Goal: Obtain resource: Obtain resource

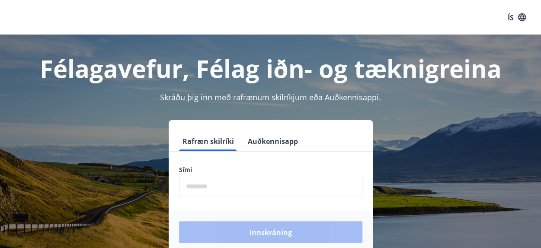
click at [224, 188] on input "phone" at bounding box center [270, 186] width 183 height 21
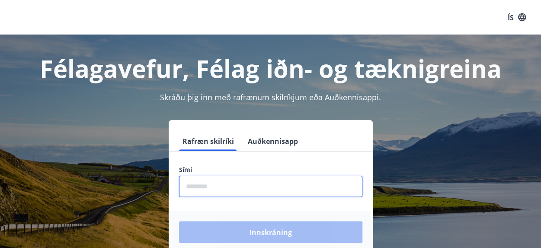
type input "********"
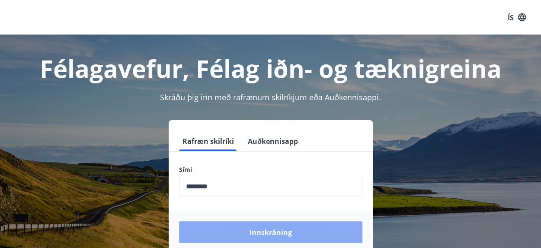
click at [280, 230] on font "Innskráning" at bounding box center [270, 233] width 42 height 10
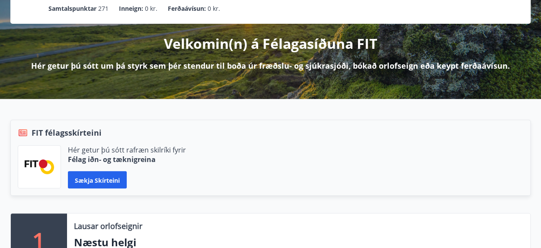
scroll to position [130, 0]
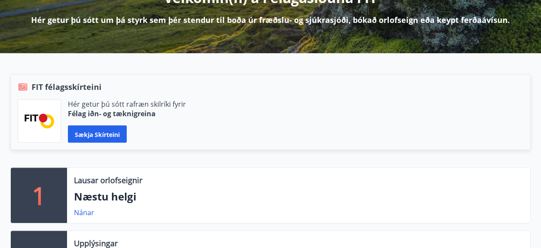
click at [90, 134] on font "Sækja skírteini" at bounding box center [97, 134] width 45 height 8
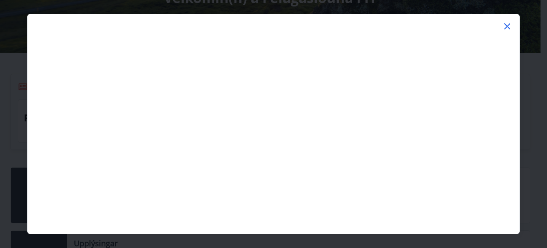
click at [508, 23] on icon at bounding box center [507, 26] width 10 height 10
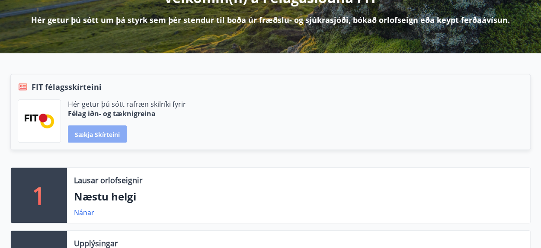
click at [101, 135] on font "Sækja skírteini" at bounding box center [97, 134] width 45 height 8
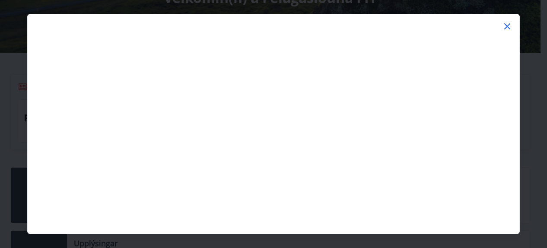
click at [506, 23] on icon at bounding box center [507, 26] width 10 height 10
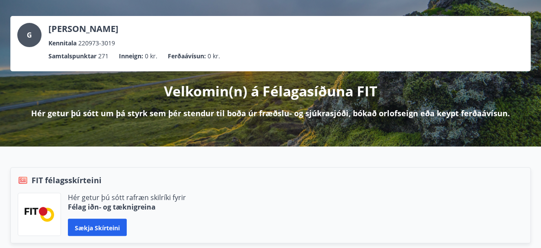
scroll to position [86, 0]
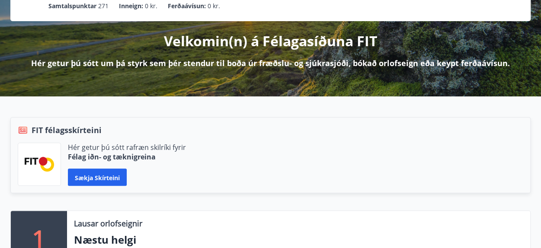
click at [167, 119] on div "FIT félagsskírteini Hér getur þú sótt rafræn skilríki fyrir Félag iðn- og tækni…" at bounding box center [270, 155] width 520 height 76
drag, startPoint x: 54, startPoint y: 129, endPoint x: 42, endPoint y: 131, distance: 12.4
click at [49, 130] on font "FIT félagsskírteini" at bounding box center [67, 130] width 70 height 10
click at [27, 159] on img at bounding box center [39, 164] width 29 height 14
click at [23, 128] on icon at bounding box center [23, 130] width 10 height 10
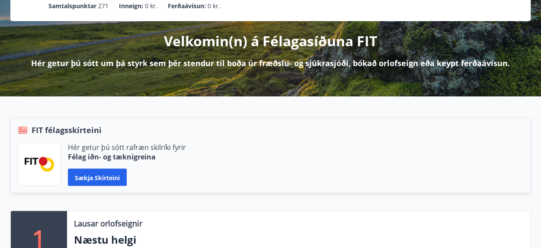
drag, startPoint x: 62, startPoint y: 130, endPoint x: 73, endPoint y: 129, distance: 11.7
click at [64, 130] on font "FIT félagsskírteini" at bounding box center [67, 130] width 70 height 10
drag, startPoint x: 73, startPoint y: 129, endPoint x: 98, endPoint y: 139, distance: 26.0
click at [74, 129] on font "FIT félagsskírteini" at bounding box center [67, 130] width 70 height 10
click at [147, 156] on font "Félag iðn- og tæknigreina" at bounding box center [112, 157] width 88 height 10
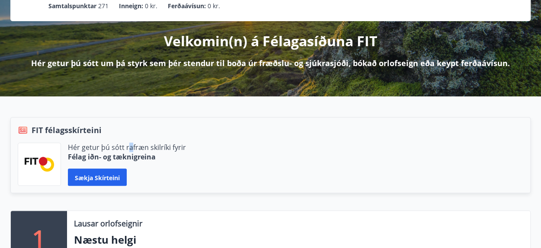
drag, startPoint x: 130, startPoint y: 151, endPoint x: 104, endPoint y: 149, distance: 26.4
click at [119, 150] on font "Hér getur þú sótt rafræn skilríki fyrir" at bounding box center [127, 148] width 118 height 10
click at [76, 174] on font "Sækja skírteini" at bounding box center [97, 177] width 45 height 8
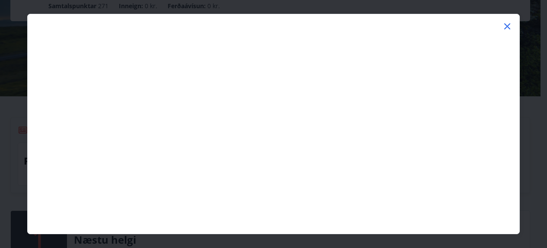
click at [507, 23] on icon at bounding box center [507, 26] width 10 height 10
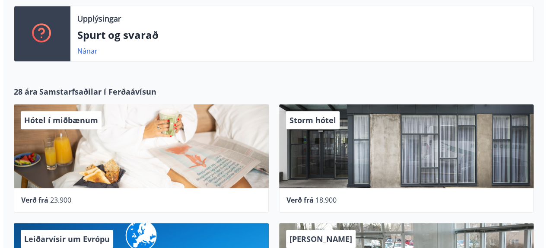
scroll to position [432, 0]
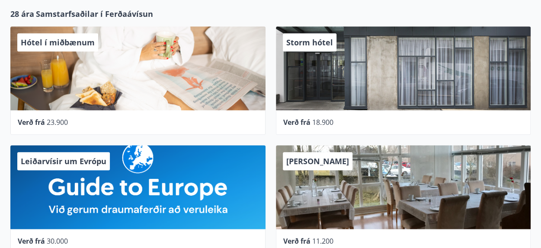
click at [31, 121] on font "Verð frá" at bounding box center [31, 123] width 27 height 10
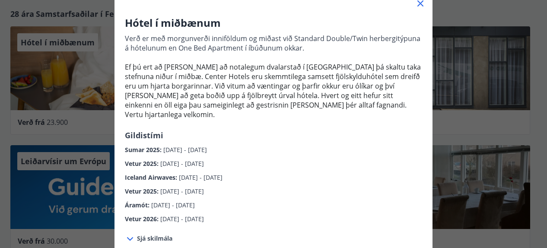
scroll to position [86, 0]
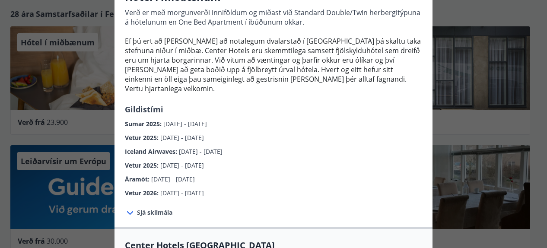
click at [140, 161] on font "Vetur 2025" at bounding box center [141, 165] width 32 height 8
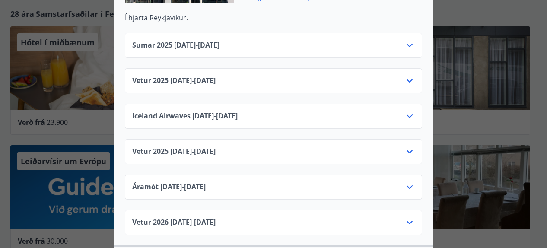
scroll to position [432, 0]
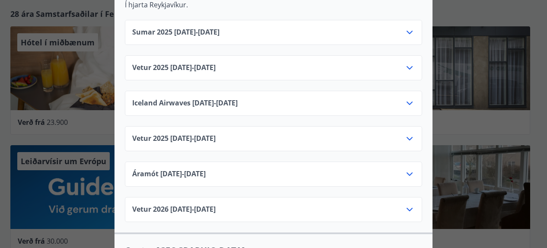
click at [407, 134] on icon at bounding box center [410, 139] width 10 height 10
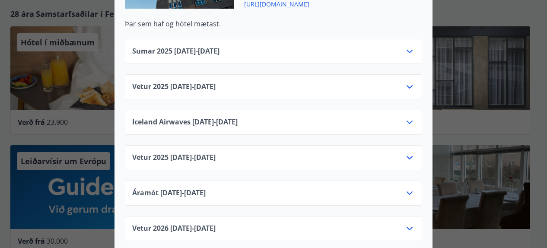
scroll to position [1513, 0]
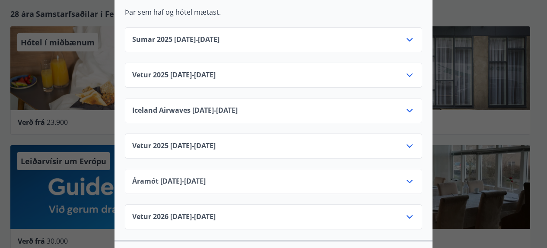
click at [407, 141] on icon at bounding box center [410, 146] width 10 height 10
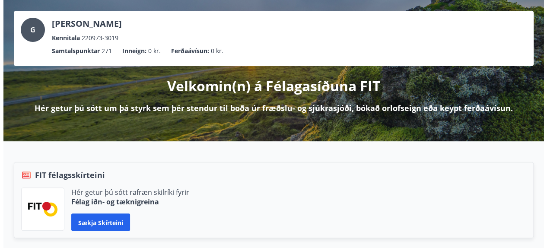
scroll to position [86, 0]
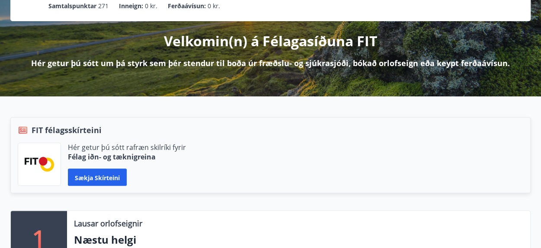
click at [99, 175] on font "Sækja skírteini" at bounding box center [97, 177] width 45 height 8
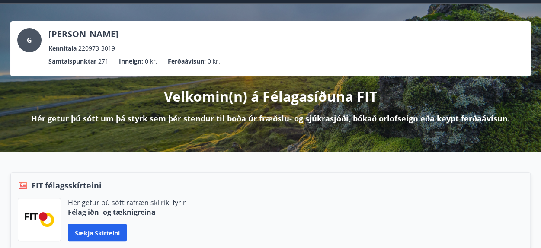
scroll to position [43, 0]
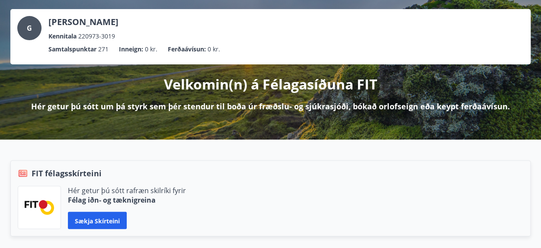
drag, startPoint x: 202, startPoint y: 108, endPoint x: 208, endPoint y: 106, distance: 5.3
click at [203, 108] on font "Hér getur þú sótt um þá styrk sem þér stendur til boða úr fræðslu- og sjúkrasjó…" at bounding box center [270, 106] width 479 height 10
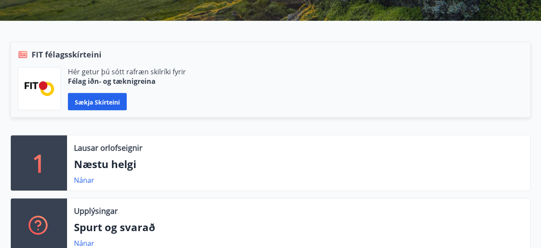
scroll to position [0, 0]
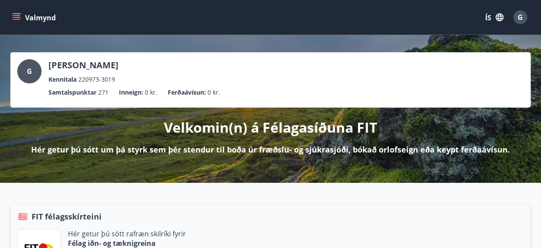
click at [14, 19] on icon "matseðill" at bounding box center [17, 19] width 8 height 1
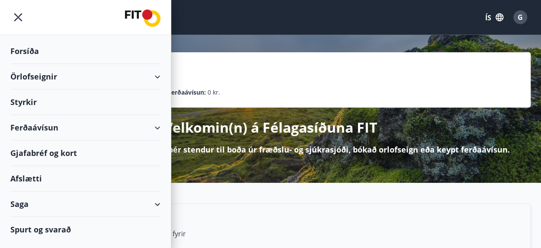
click at [158, 125] on div "Ferðaávísun" at bounding box center [85, 128] width 150 height 26
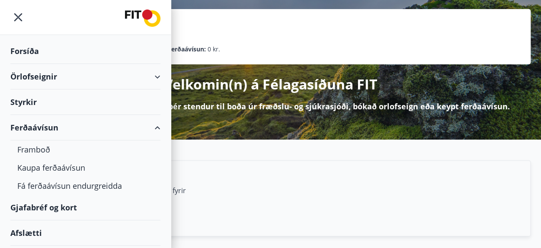
click at [30, 77] on font "Örlofseignir" at bounding box center [33, 76] width 47 height 10
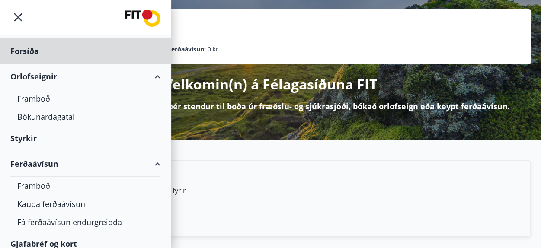
click at [34, 135] on font "Styrkir" at bounding box center [23, 138] width 26 height 10
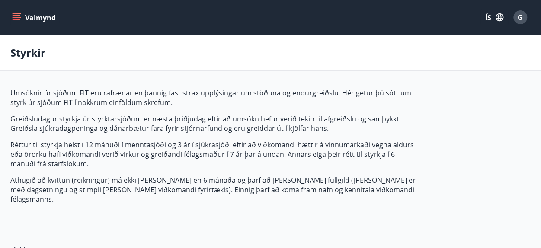
type input "***"
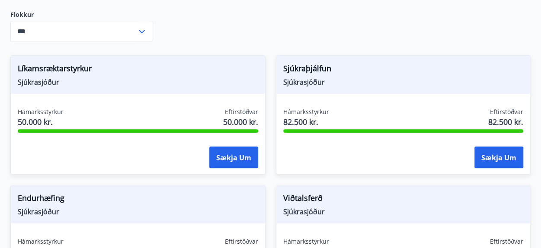
scroll to position [173, 0]
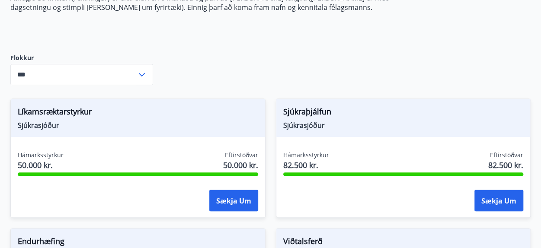
click at [42, 126] on font "Sjúkrasjóður" at bounding box center [39, 126] width 42 height 10
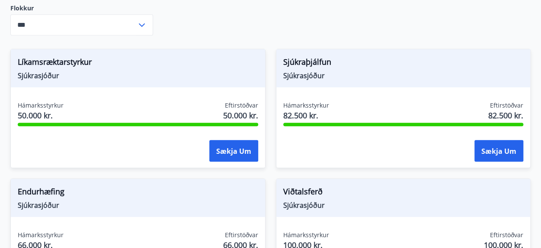
scroll to position [130, 0]
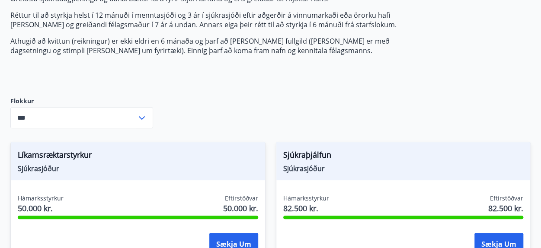
click at [142, 117] on icon at bounding box center [142, 118] width 10 height 10
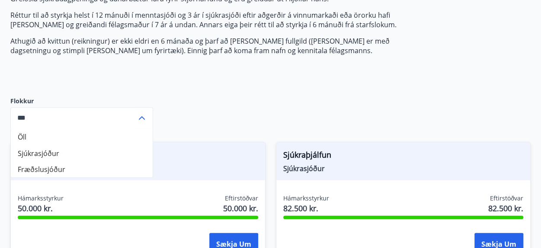
click at [142, 116] on icon at bounding box center [142, 117] width 6 height 3
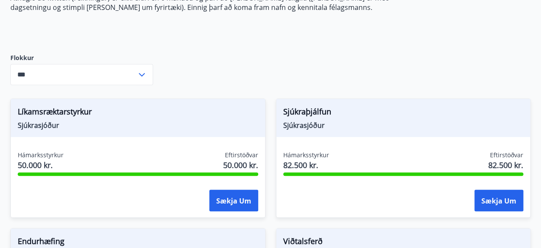
scroll to position [216, 0]
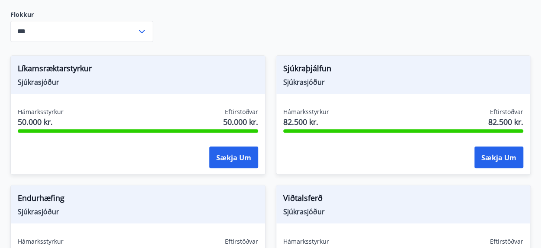
click at [42, 65] on font "Líkamsræktarstyrkur" at bounding box center [55, 68] width 74 height 10
click at [47, 84] on font "Sjúkrasjóður" at bounding box center [39, 82] width 42 height 10
drag, startPoint x: 48, startPoint y: 83, endPoint x: 52, endPoint y: 80, distance: 4.9
click at [52, 81] on font "Sjúkrasjóður" at bounding box center [39, 82] width 42 height 10
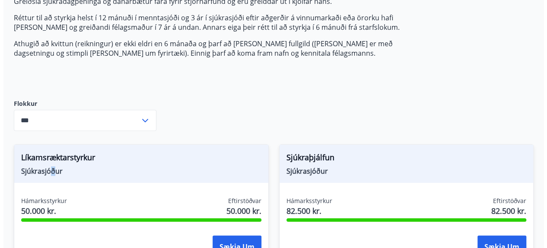
scroll to position [0, 0]
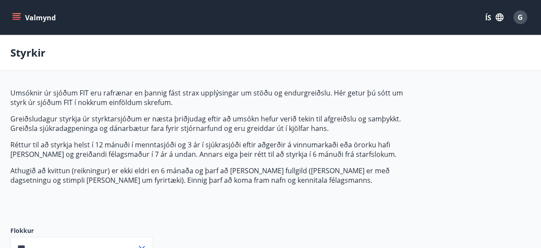
click at [520, 13] on font "G" at bounding box center [519, 18] width 5 height 10
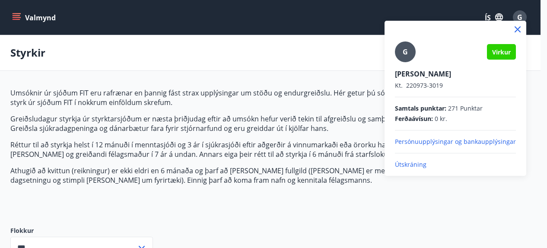
click at [412, 165] on font "Útskráning" at bounding box center [411, 164] width 32 height 8
click at [403, 163] on font "Útskráning" at bounding box center [411, 164] width 32 height 8
